Goal: Navigation & Orientation: Find specific page/section

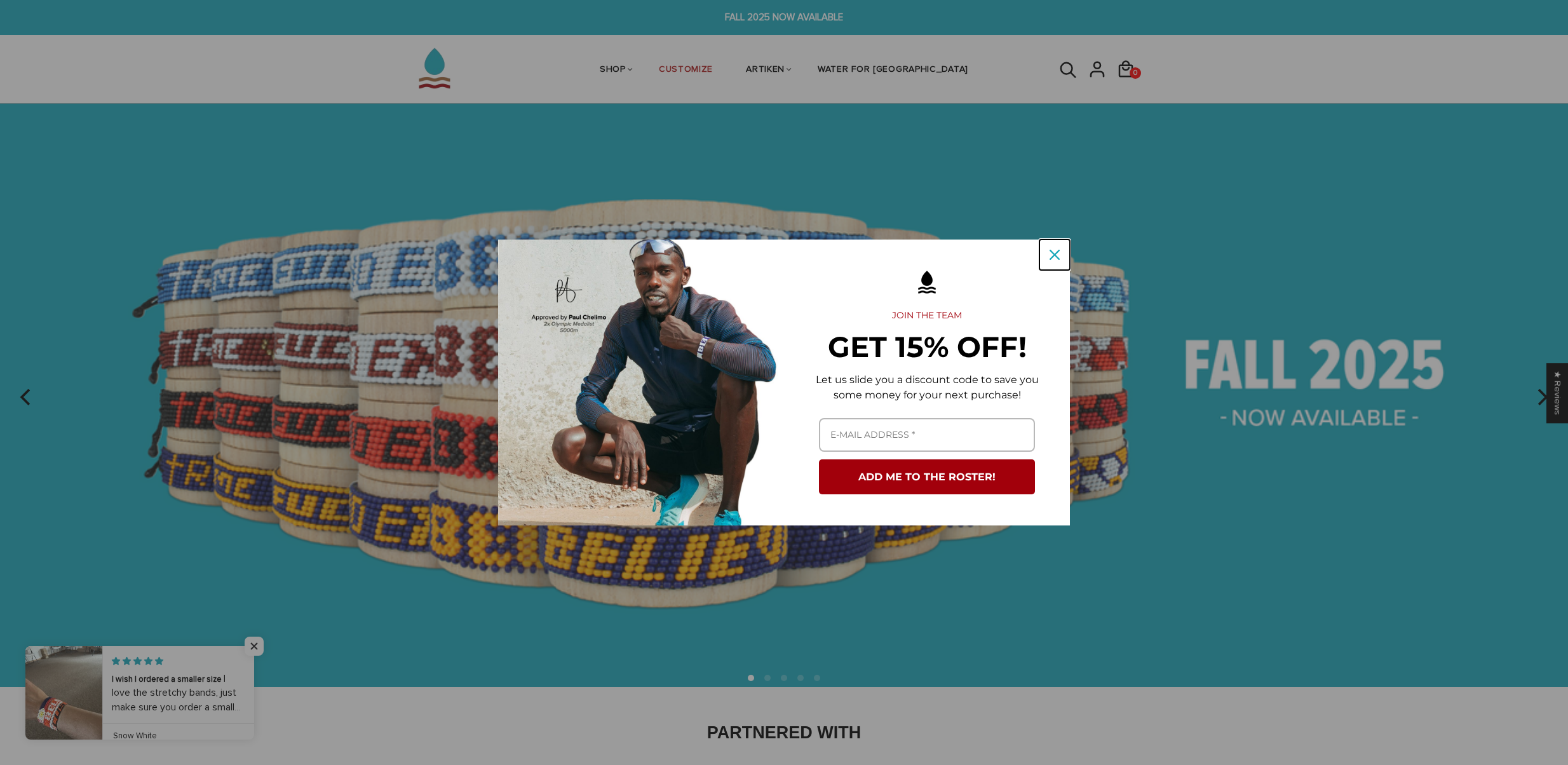
click at [1057, 257] on icon "close icon" at bounding box center [1055, 254] width 10 height 10
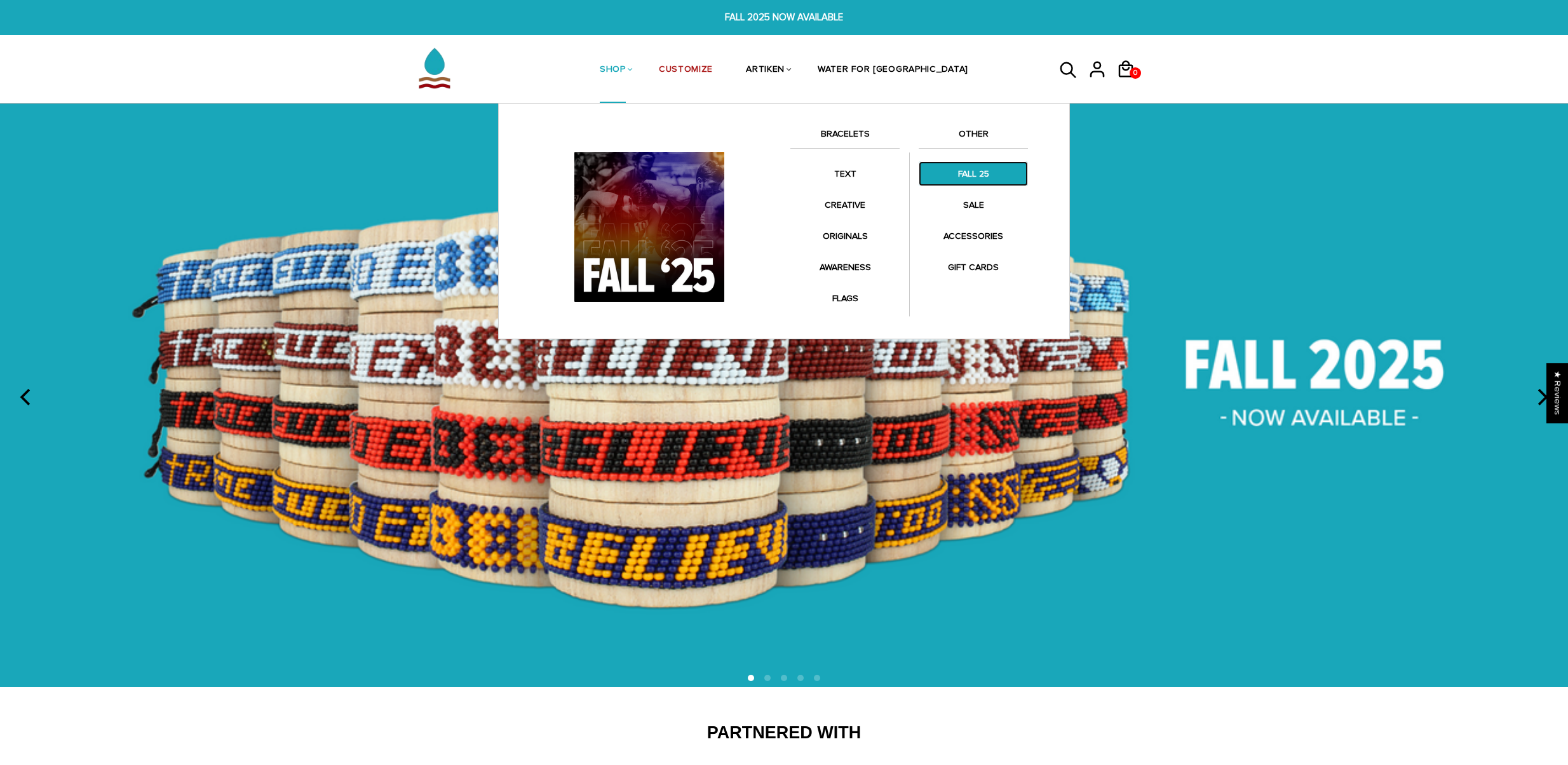
click at [957, 169] on link "FALL 25" at bounding box center [973, 173] width 109 height 24
